Goal: Task Accomplishment & Management: Use online tool/utility

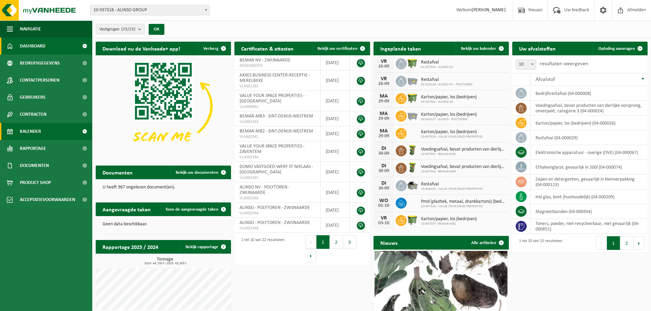
click at [42, 132] on link "Kalender" at bounding box center [46, 131] width 92 height 17
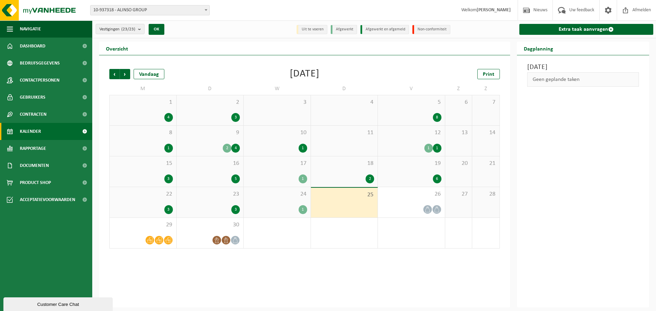
click at [159, 11] on span "10-937318 - ALINSO GROUP" at bounding box center [150, 10] width 119 height 10
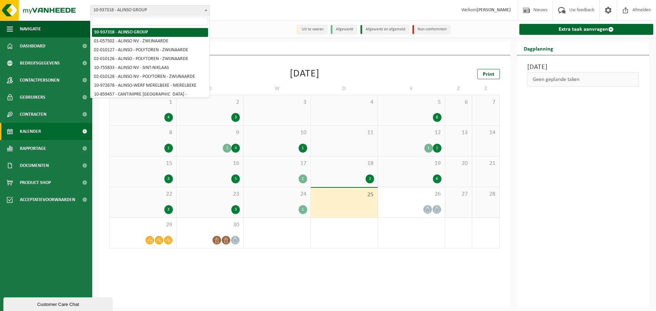
click at [159, 11] on span "10-937318 - ALINSO GROUP" at bounding box center [150, 10] width 119 height 10
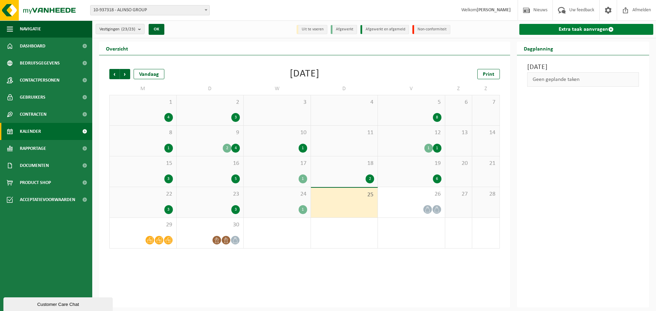
click at [571, 26] on link "Extra taak aanvragen" at bounding box center [587, 29] width 134 height 11
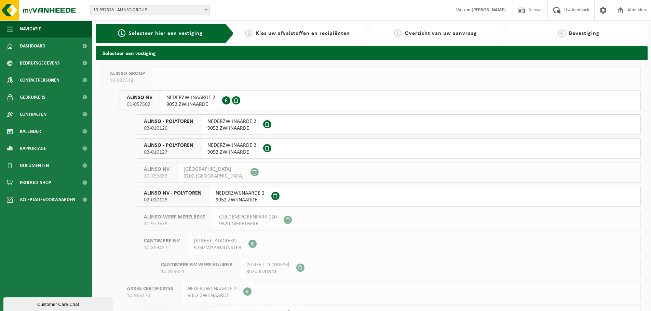
click at [190, 102] on span "9052 ZWIJNAARDE" at bounding box center [190, 104] width 49 height 7
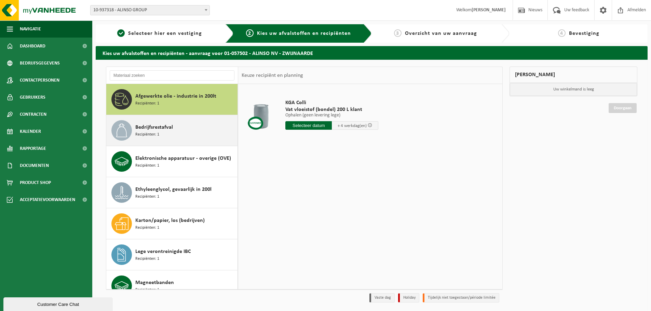
click at [187, 139] on div "Bedrijfsrestafval Recipiënten: 1" at bounding box center [185, 130] width 101 height 21
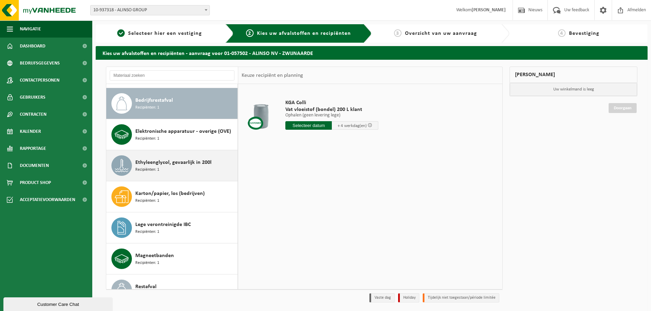
scroll to position [31, 0]
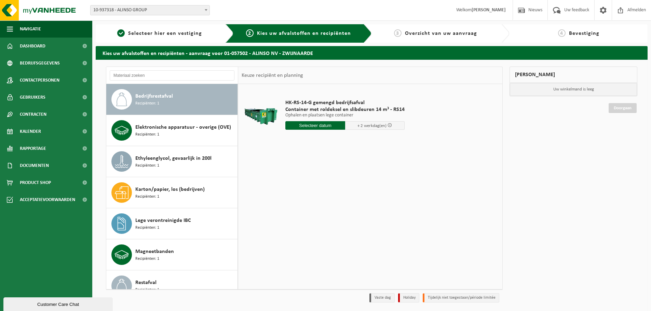
click at [312, 127] on input "text" at bounding box center [315, 125] width 60 height 9
click at [294, 206] on div "29" at bounding box center [292, 208] width 12 height 11
type input "Van 2025-09-29"
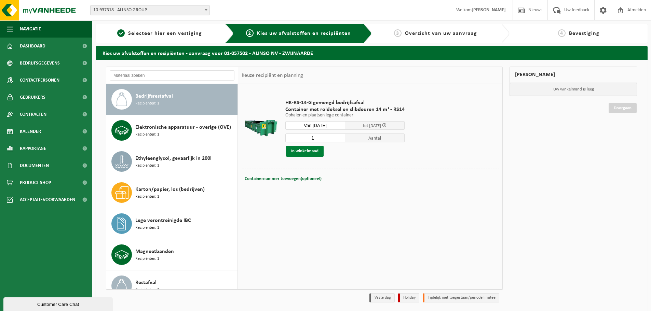
click at [306, 152] on button "In winkelmand" at bounding box center [305, 151] width 38 height 11
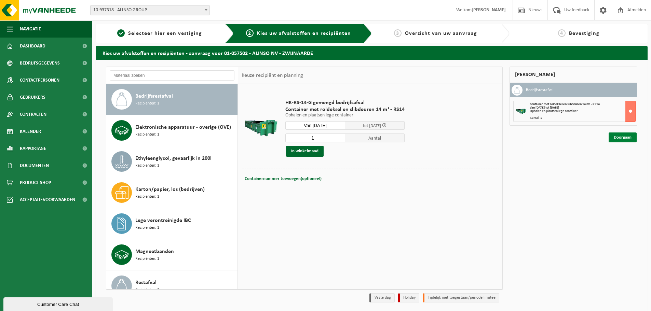
click at [624, 138] on link "Doorgaan" at bounding box center [623, 138] width 28 height 10
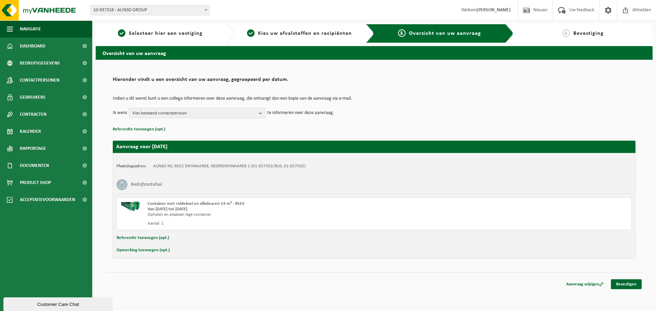
click at [219, 109] on span "Kies bestaand contactpersoon" at bounding box center [195, 113] width 124 height 10
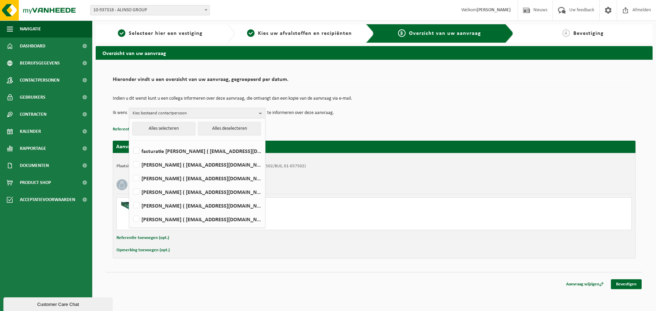
click at [219, 111] on span "Kies bestaand contactpersoon" at bounding box center [195, 113] width 124 height 10
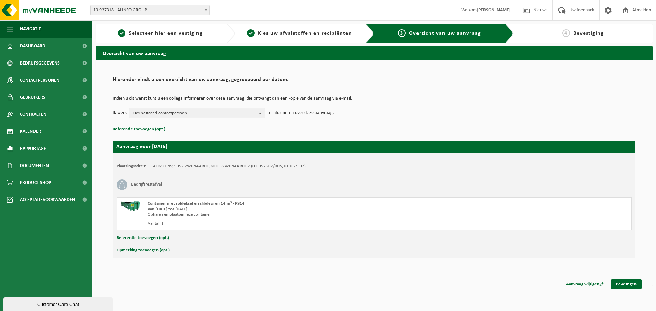
click at [399, 131] on p "Referentie toevoegen (opt.)" at bounding box center [374, 129] width 523 height 9
click at [629, 282] on link "Bevestigen" at bounding box center [626, 285] width 31 height 10
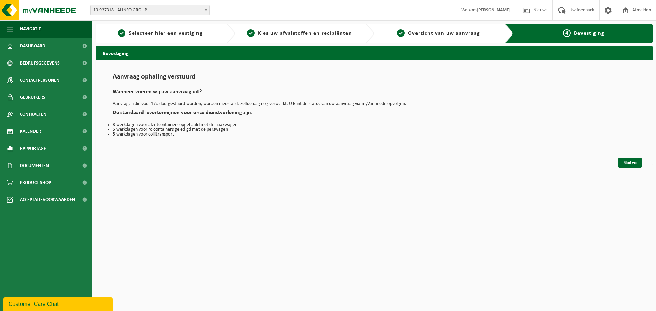
click at [629, 168] on div "Bevestiging Aanvraag ophaling verstuurd Wanneer voeren wij uw aanvraag uit? Aan…" at bounding box center [374, 107] width 564 height 122
click at [628, 165] on link "Sluiten" at bounding box center [630, 163] width 23 height 10
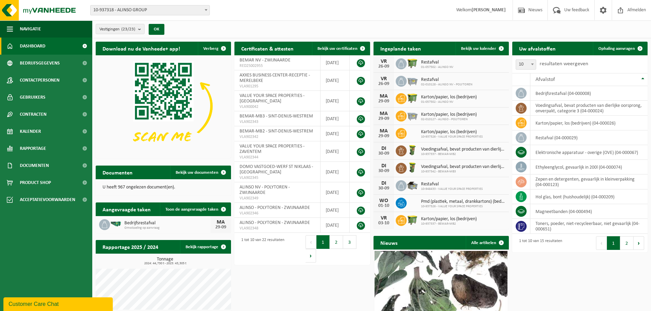
click at [290, 30] on div "Vestigingen (23/23) Alles selecteren Alles deselecteren Actieve selecteren ALIN…" at bounding box center [371, 30] width 559 height 18
